Goal: Task Accomplishment & Management: Complete application form

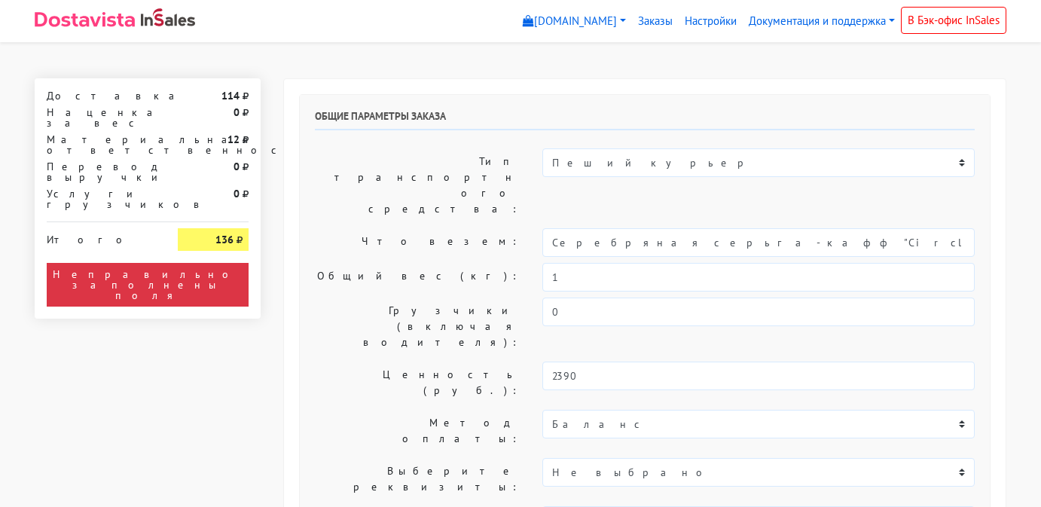
select select "11:00"
select select "20:00"
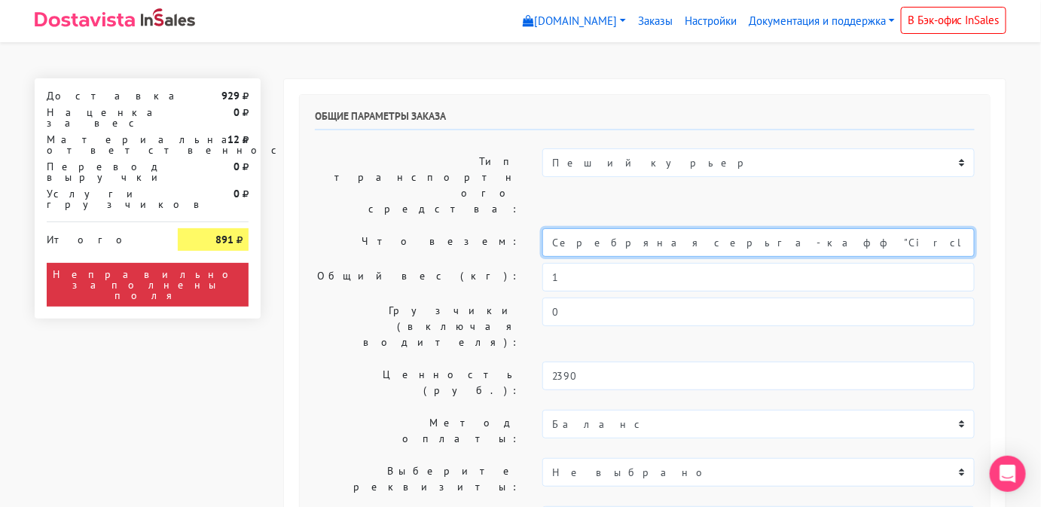
click at [779, 228] on input "Серебряная серьга-кафф "Сircle", 5 мм" at bounding box center [759, 242] width 432 height 29
type input "С"
type input "ювелирные украшения"
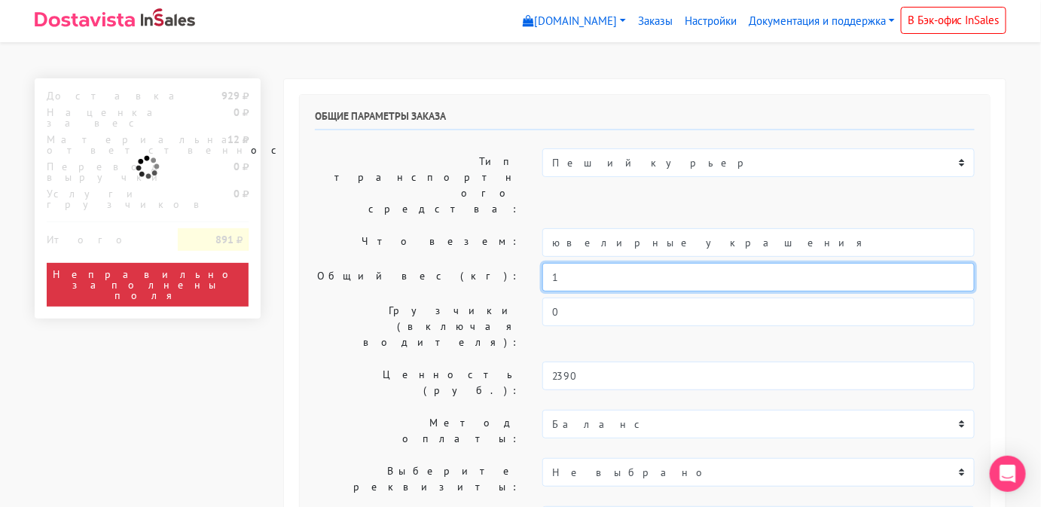
click at [634, 263] on input "1" at bounding box center [759, 277] width 432 height 29
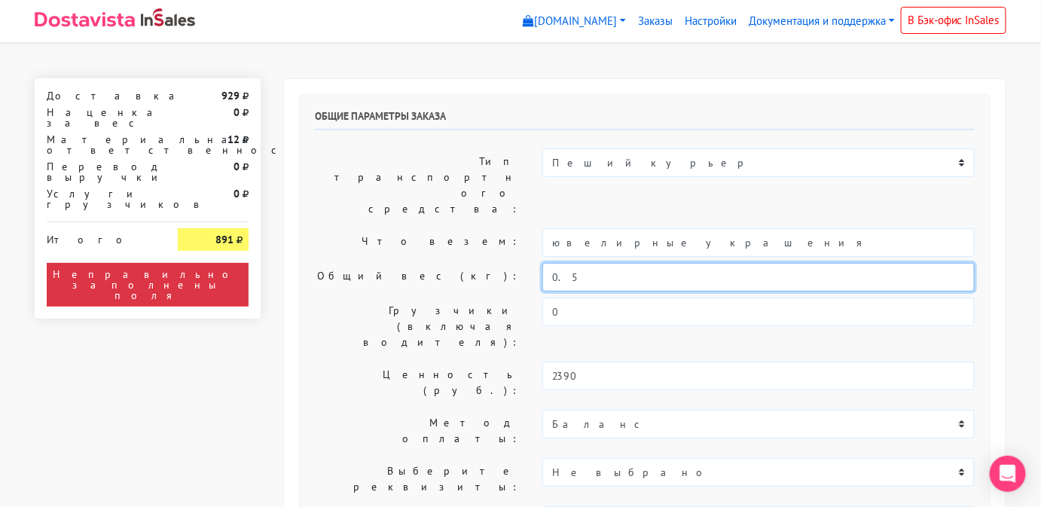
type input "0.5"
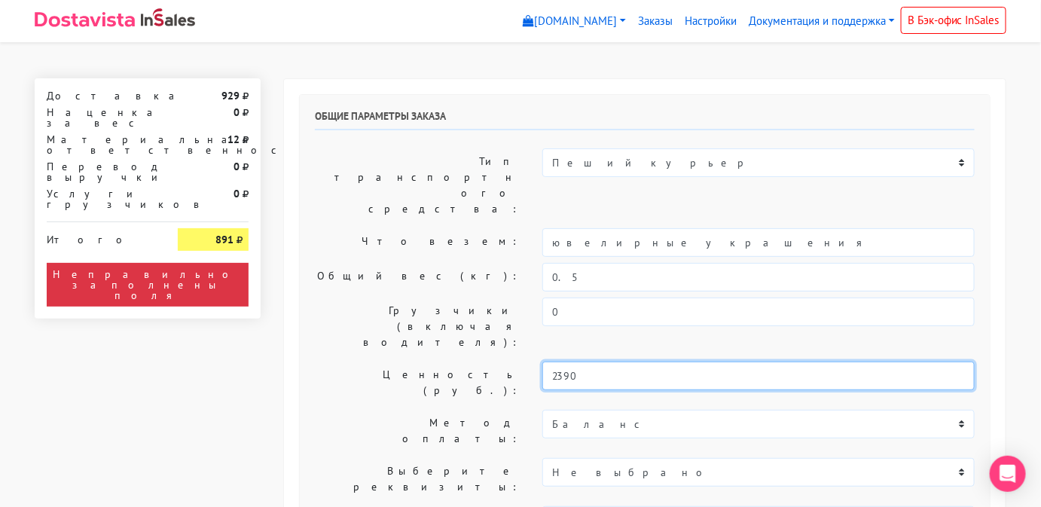
click at [604, 362] on input "2390" at bounding box center [759, 376] width 432 height 29
type input "2"
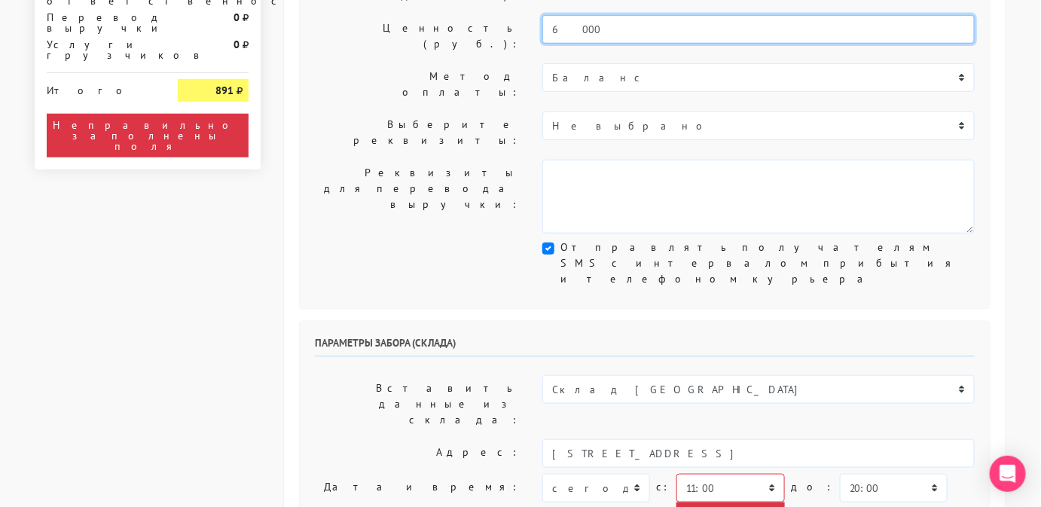
scroll to position [352, 0]
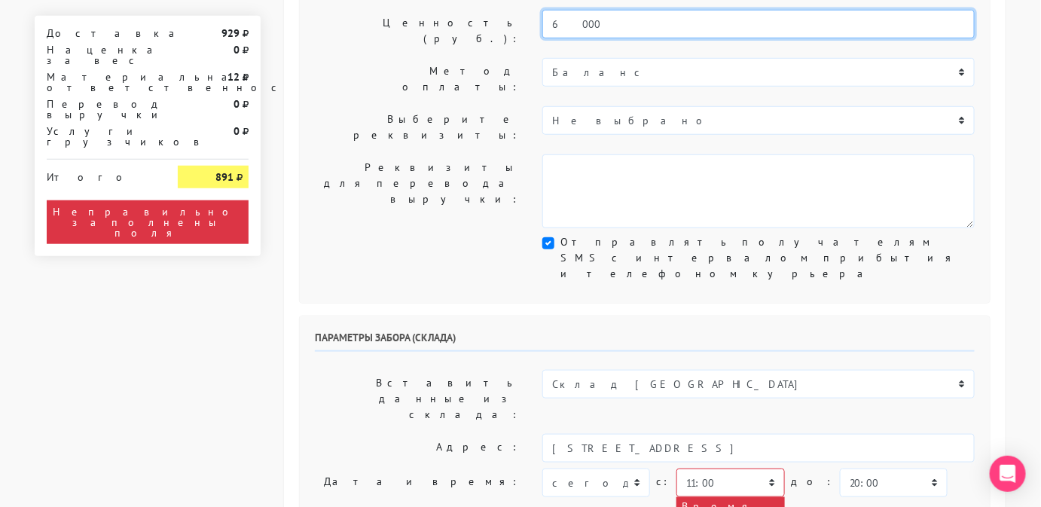
type input "6000"
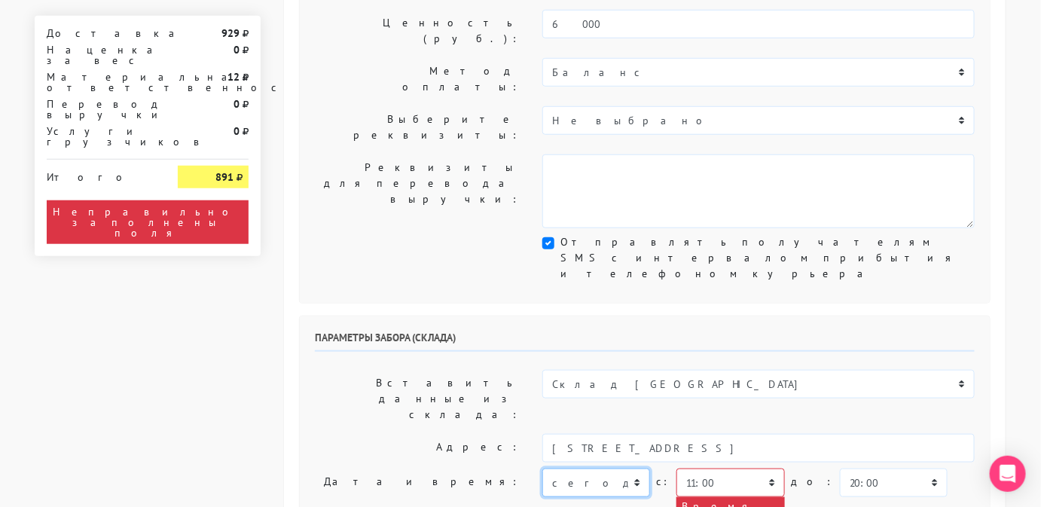
click at [609, 469] on select "[DATE] [DATE] [DATE] [DATE] [DATE] [DATE] [DATE] [DATE] [DATE]" at bounding box center [597, 483] width 108 height 29
select select "[DATE]"
click at [543, 469] on select "[DATE] [DATE] [DATE] [DATE] [DATE] [DATE] [DATE] [DATE] [DATE]" at bounding box center [597, 483] width 108 height 29
click at [753, 469] on select "00:00 00:30 01:00 01:30 02:00 02:30 03:00 03:30 04:00 04:30 05:00 05:30 06:00 0…" at bounding box center [731, 483] width 108 height 29
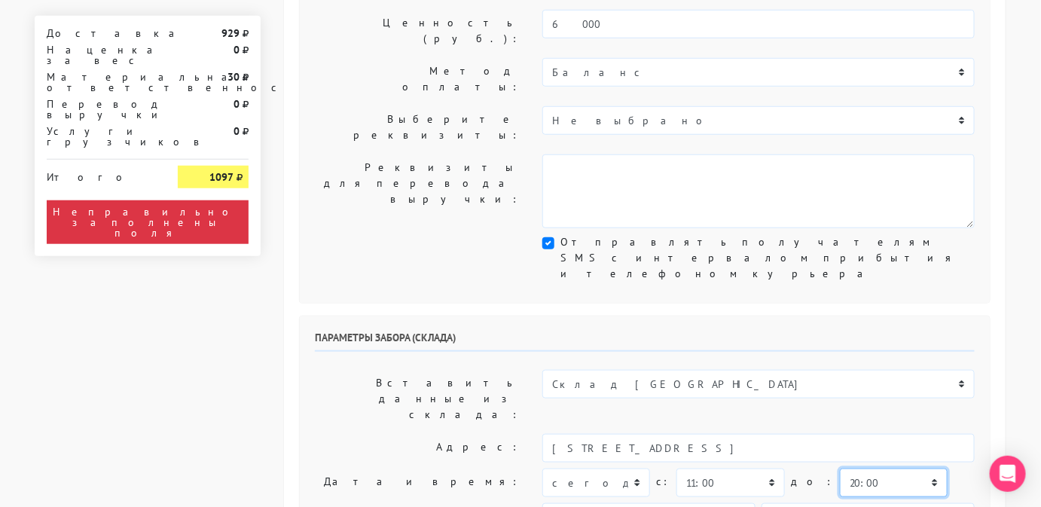
click at [857, 469] on select "00:00 00:30 01:00 01:30 02:00 02:30 03:00 03:30 04:00 04:30 05:00 05:30 06:00 0…" at bounding box center [894, 483] width 108 height 29
select select "11:30"
click at [840, 469] on select "00:00 00:30 01:00 01:30 02:00 02:30 03:00 03:30 04:00 04:30 05:00 05:30 06:00 0…" at bounding box center [894, 483] width 108 height 29
click at [628, 356] on div "Параметры забора (склада) Вставить данные из склада: Склад Москва Склад [GEOGRA…" at bounding box center [645, 505] width 690 height 378
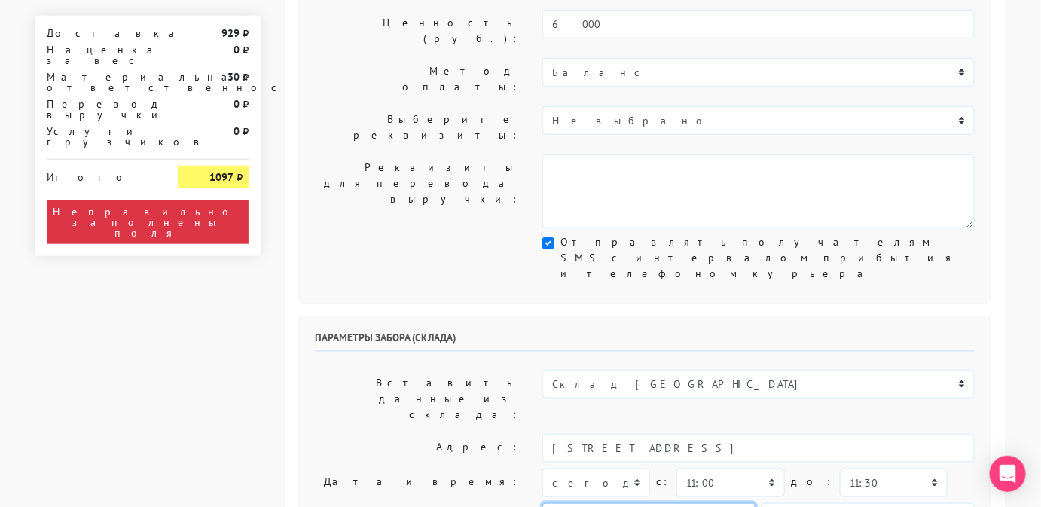
type input "С"
type input "Менеджер"
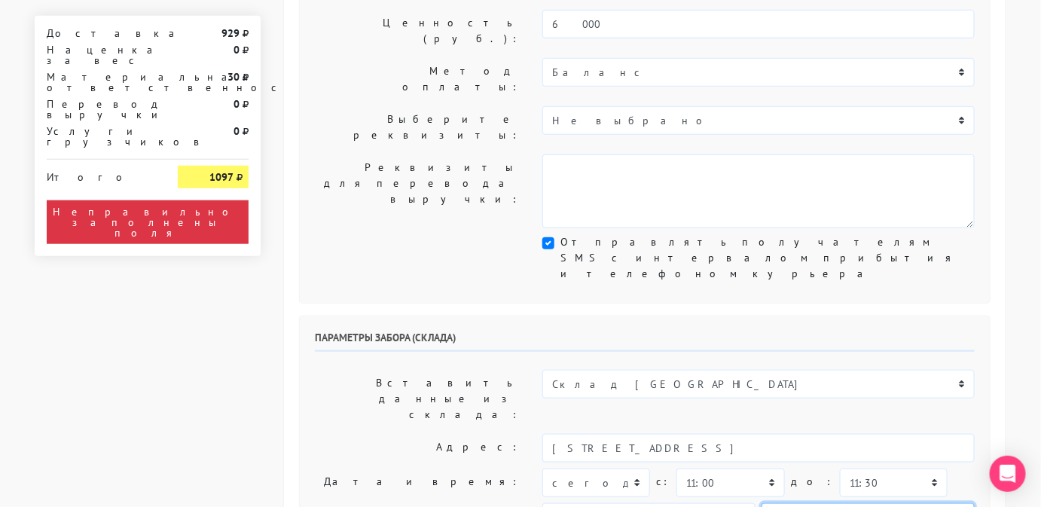
type input "9234443831"
type textarea "Работаем с 11 утра, забрать раньше нельзя. Магазин SBLESKOM."
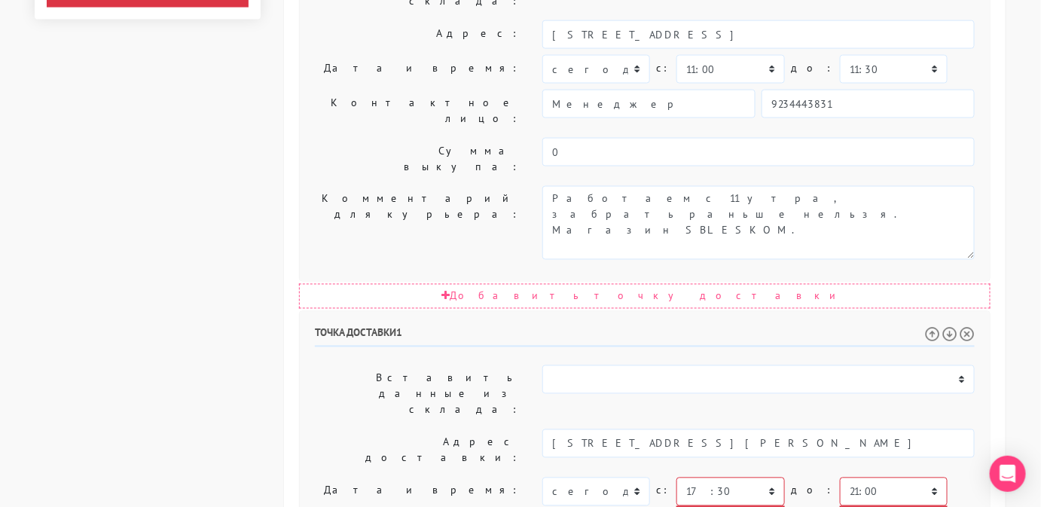
scroll to position [766, 0]
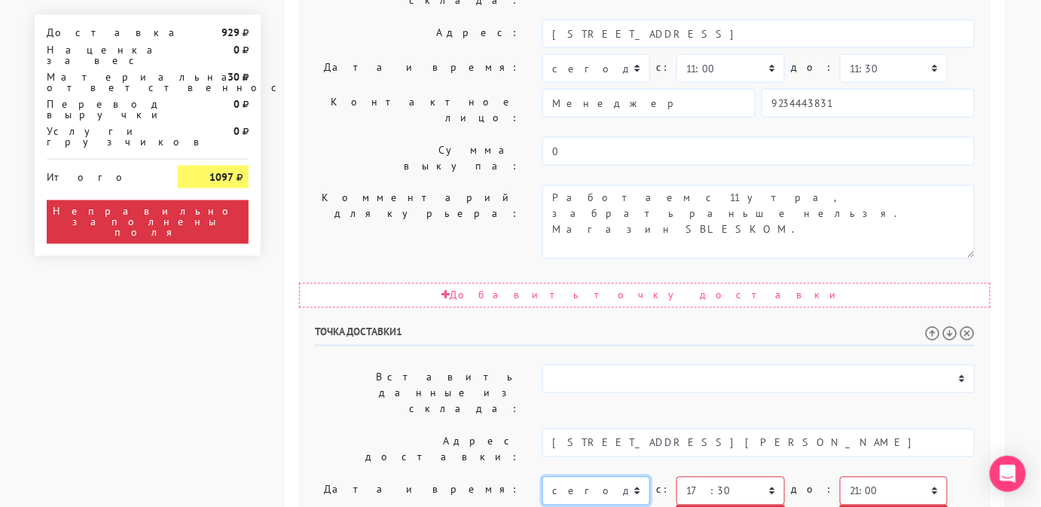
click at [613, 477] on select "[DATE] [DATE] [DATE] [DATE] [DATE] [DATE] [DATE] [DATE] [DATE] [DATE] [DATE] [D…" at bounding box center [597, 491] width 108 height 29
select select "[DATE]"
click at [543, 477] on select "[DATE] [DATE] [DATE] [DATE] [DATE] [DATE] [DATE] [DATE] [DATE] [DATE] [DATE] [D…" at bounding box center [597, 491] width 108 height 29
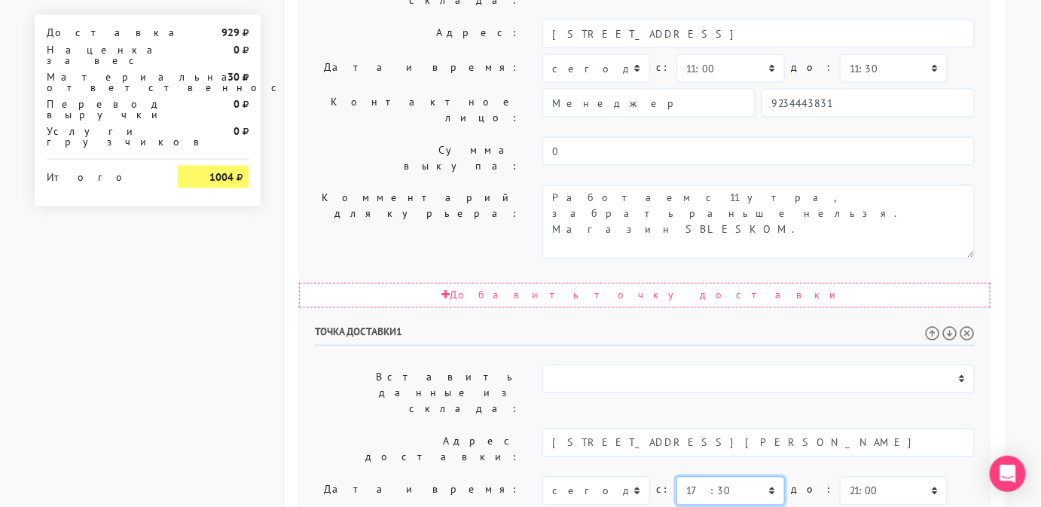
click at [750, 477] on select "00:00 00:30 01:00 01:30 02:00 02:30 03:00 03:30 04:00 04:30 05:00 05:30 06:00 0…" at bounding box center [731, 491] width 108 height 29
select select "12:00"
click at [677, 477] on select "00:00 00:30 01:00 01:30 02:00 02:30 03:00 03:30 04:00 04:30 05:00 05:30 06:00 0…" at bounding box center [731, 491] width 108 height 29
click at [867, 477] on select "00:00 00:30 01:00 01:30 02:00 02:30 03:00 03:30 04:00 04:30 05:00 05:30 06:00 0…" at bounding box center [894, 491] width 108 height 29
select select "14:30"
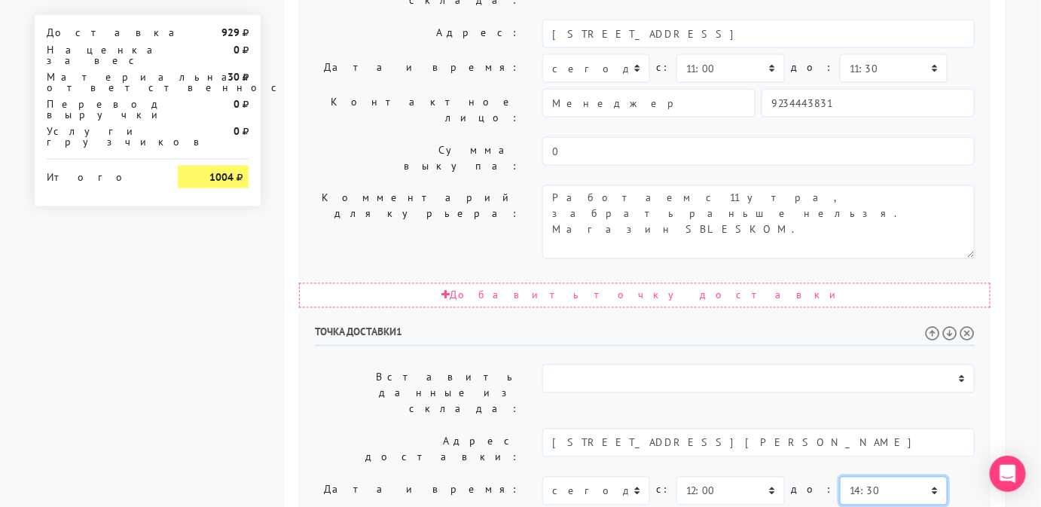
click at [840, 477] on select "00:00 00:30 01:00 01:30 02:00 02:30 03:00 03:30 04:00 04:30 05:00 05:30 06:00 0…" at bounding box center [894, 491] width 108 height 29
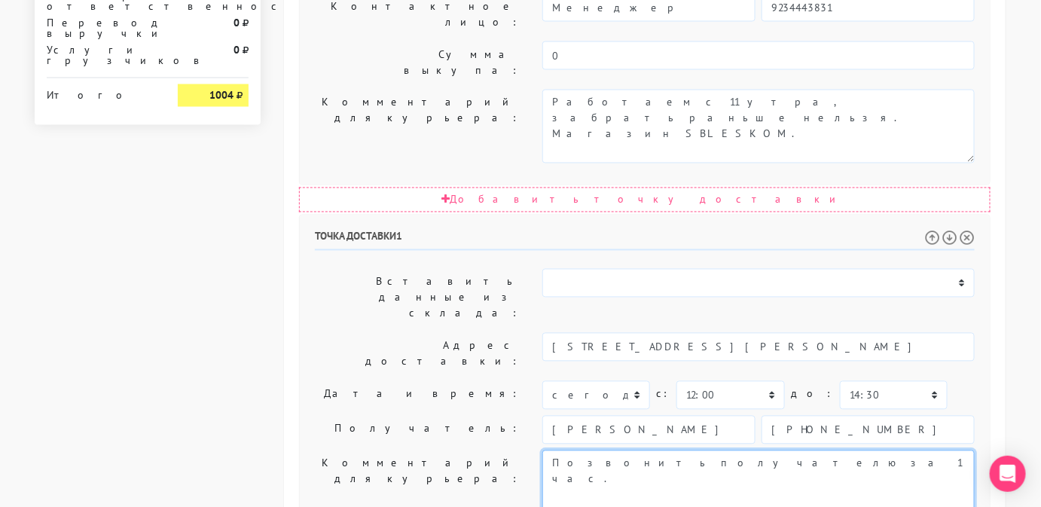
scroll to position [878, 0]
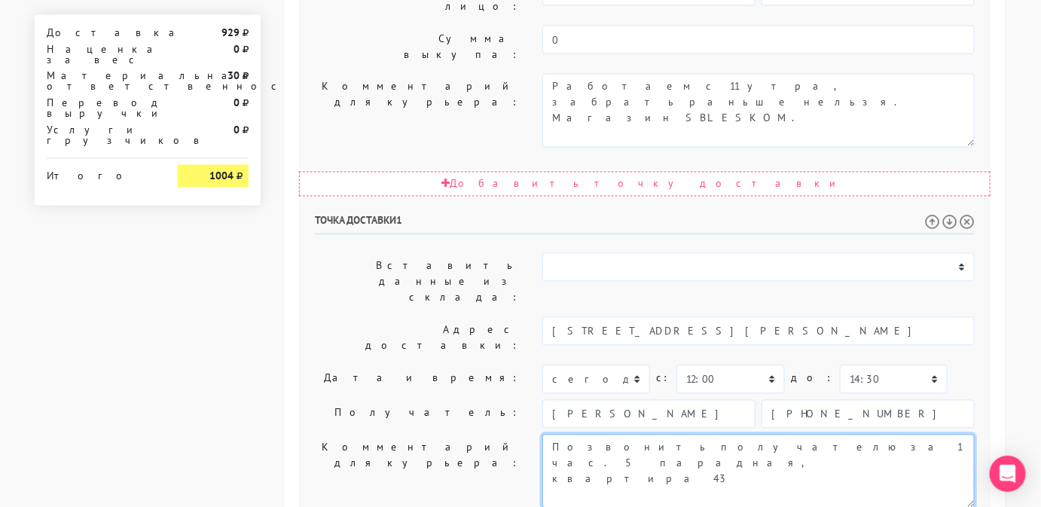
type textarea "Позвонить получателю за 1 час. 5 парадная, квартира 43"
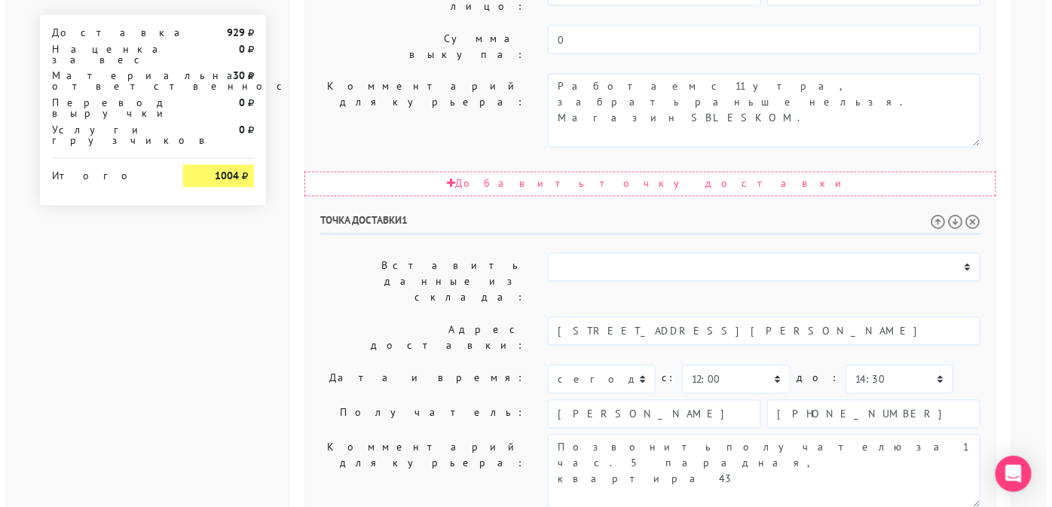
scroll to position [0, 0]
